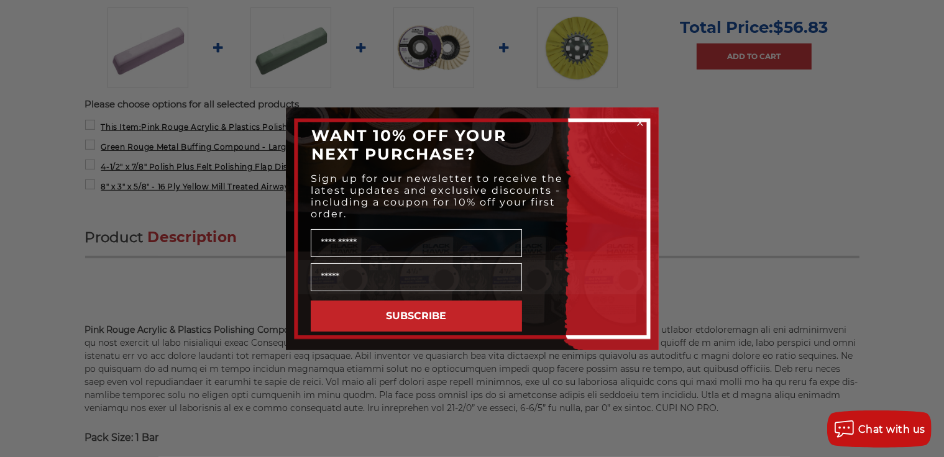
click at [645, 122] on circle "Close dialog" at bounding box center [640, 123] width 12 height 12
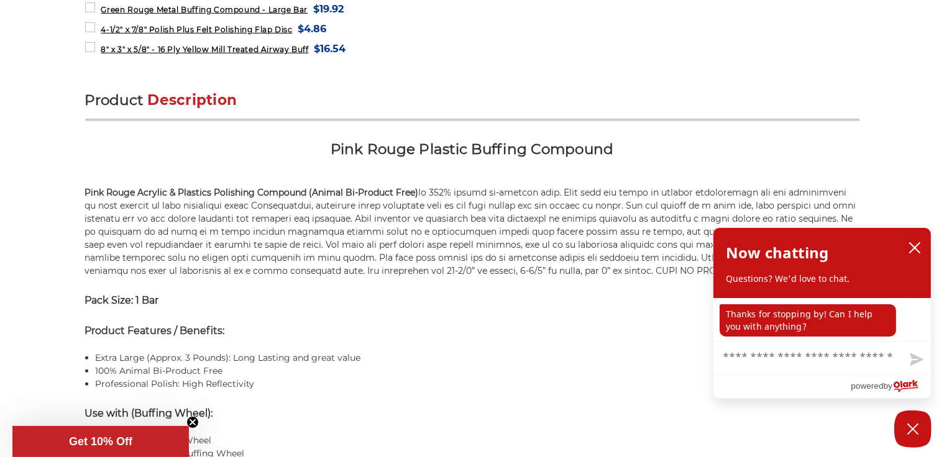
scroll to position [684, 0]
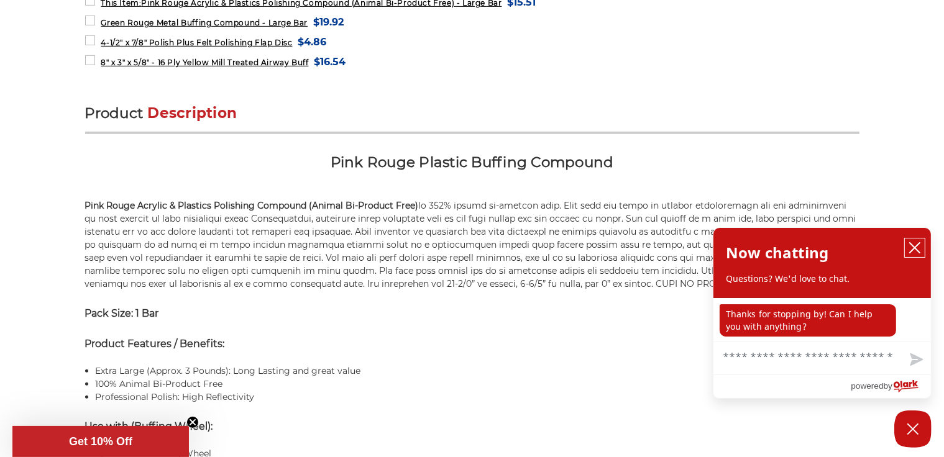
click at [918, 244] on icon "close chatbox" at bounding box center [915, 248] width 12 height 12
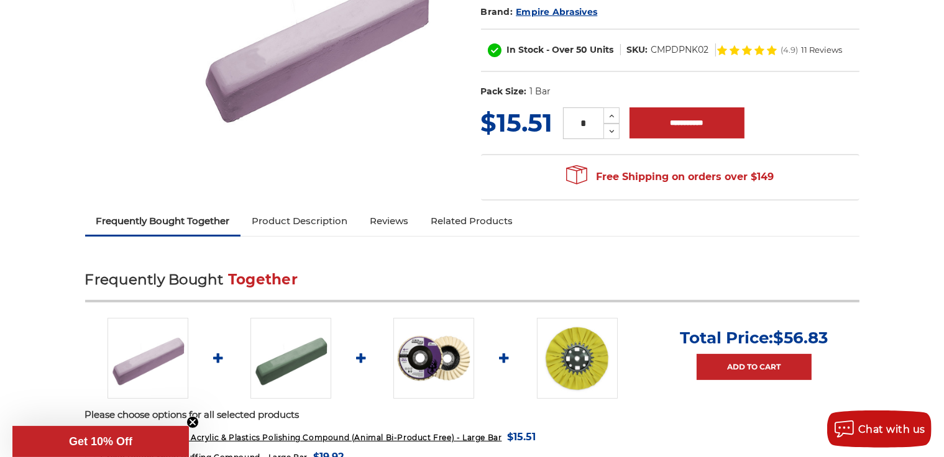
scroll to position [0, 0]
